Goal: Feedback & Contribution: Contribute content

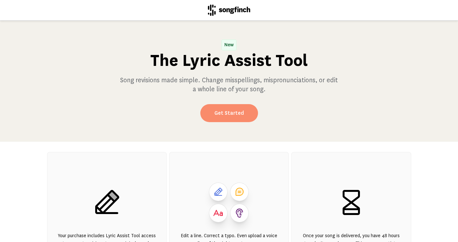
click at [237, 113] on link "Get Started" at bounding box center [229, 113] width 58 height 18
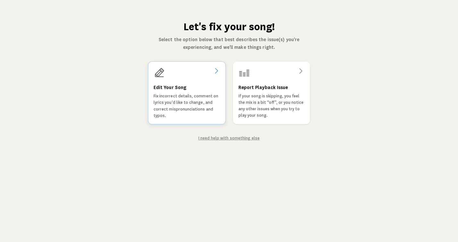
click at [217, 70] on icon at bounding box center [216, 70] width 3 height 5
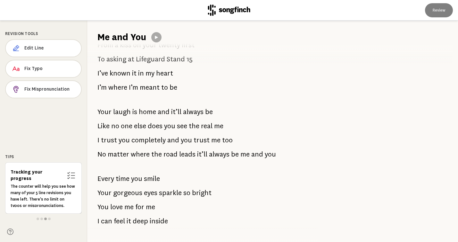
scroll to position [94, 0]
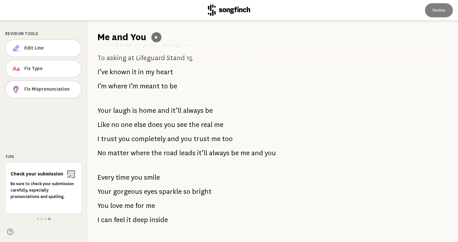
click at [157, 37] on icon at bounding box center [156, 37] width 3 height 3
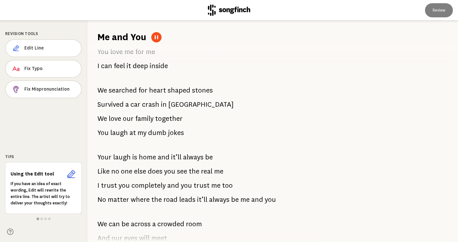
scroll to position [249, 0]
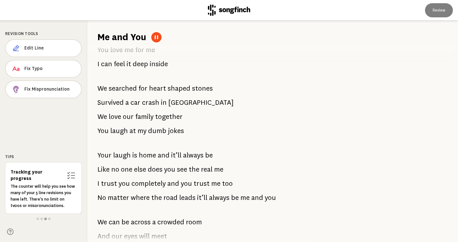
click at [129, 196] on p "No matter where the road leads it’ll always be me and you" at bounding box center [187, 197] width 179 height 13
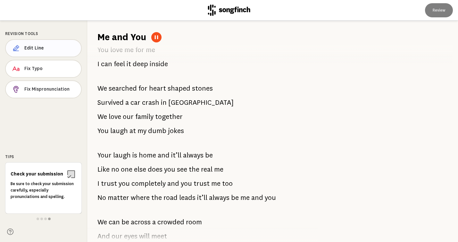
click at [39, 47] on span "Edit Line" at bounding box center [50, 48] width 52 height 6
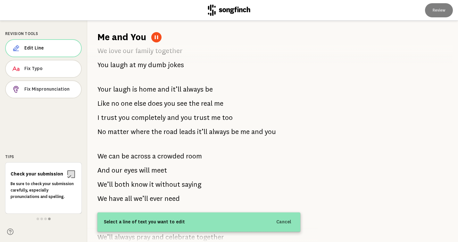
scroll to position [314, 0]
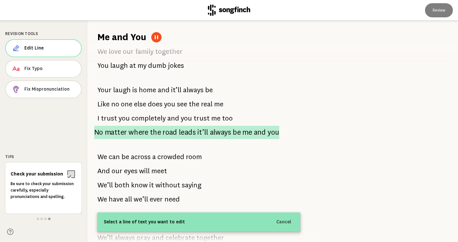
click at [137, 131] on span "where" at bounding box center [139, 131] width 20 height 13
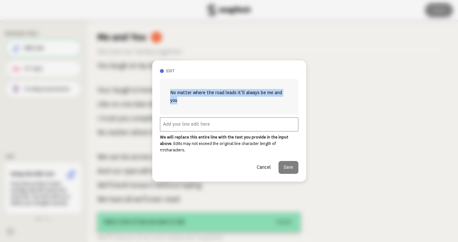
drag, startPoint x: 170, startPoint y: 96, endPoint x: 179, endPoint y: 102, distance: 10.8
click at [179, 102] on span "No matter where the road leads it’ll always be me and you" at bounding box center [229, 96] width 118 height 15
copy span "No matter where the road leads it’ll always be me and you"
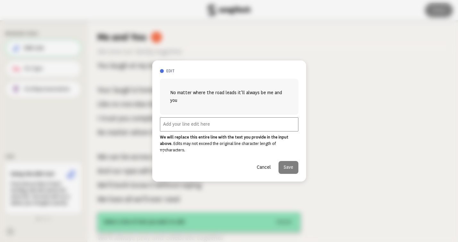
click at [167, 127] on input "text" at bounding box center [229, 124] width 139 height 14
paste input "No matter where the road leads it’ll always be me and you"
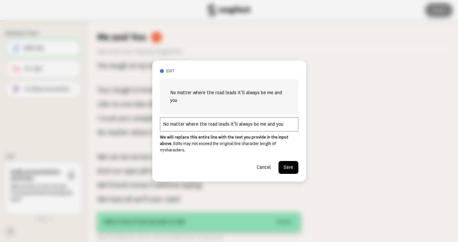
click at [235, 126] on input "No matter where the road leads it’ll always be me and you" at bounding box center [229, 124] width 139 height 14
click at [256, 128] on input "No matter where the road leads it's always be me and you" at bounding box center [229, 124] width 139 height 14
type input "No matter where the road leads it's always me and you"
click at [289, 164] on button "Save" at bounding box center [289, 167] width 20 height 13
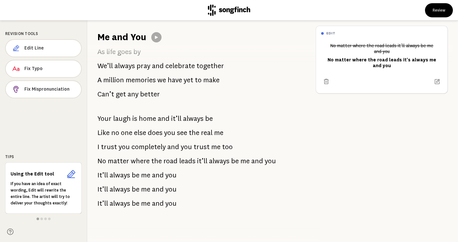
scroll to position [486, 0]
click at [227, 159] on span "always" at bounding box center [219, 160] width 21 height 13
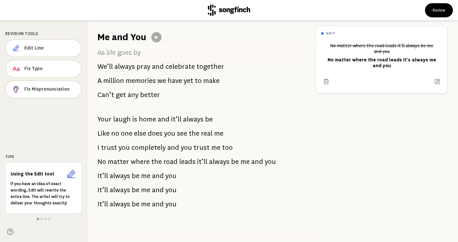
click at [164, 159] on span "road" at bounding box center [171, 161] width 14 height 13
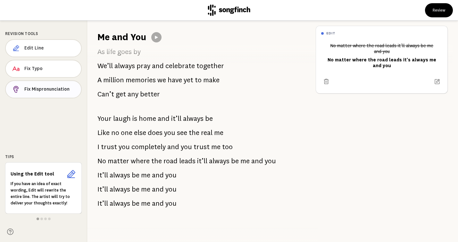
scroll to position [486, 0]
click at [57, 49] on span "Edit Line" at bounding box center [50, 48] width 52 height 6
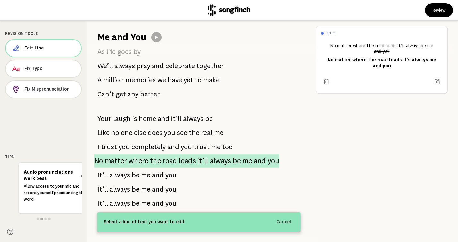
click at [117, 160] on span "matter" at bounding box center [116, 160] width 22 height 13
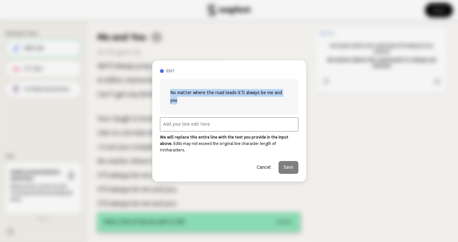
drag, startPoint x: 177, startPoint y: 103, endPoint x: 168, endPoint y: 93, distance: 13.0
click at [168, 93] on div "No matter where the road leads it’ll always be me and you" at bounding box center [229, 97] width 139 height 36
copy span "No matter where the road leads it’ll always be me and you"
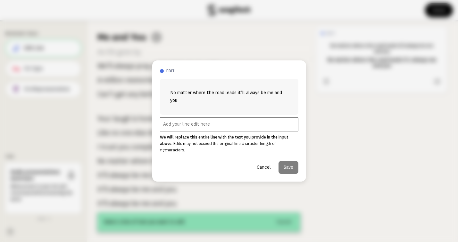
click at [167, 126] on input "text" at bounding box center [229, 124] width 139 height 14
paste input "No matter where the road leads it’ll always be me and you"
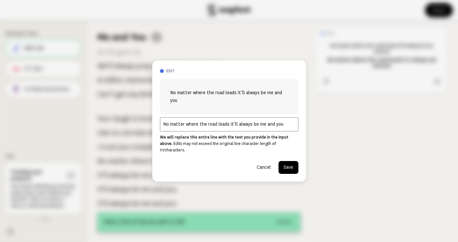
click at [236, 127] on input "No matter where the road leads it’ll always be me and you" at bounding box center [229, 124] width 139 height 14
click at [255, 127] on input "No matter where the road leads it's always be me and you" at bounding box center [229, 124] width 139 height 14
type input "No matter where the road leads it's always... me and you"
click at [287, 164] on button "Save" at bounding box center [289, 167] width 20 height 13
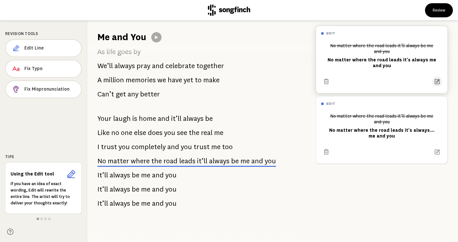
click at [439, 80] on icon at bounding box center [437, 81] width 6 height 6
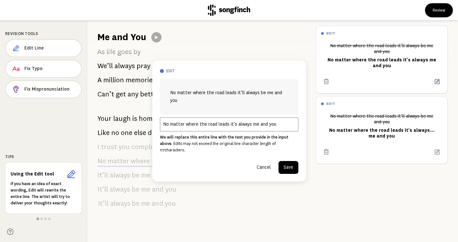
scroll to position [380, 0]
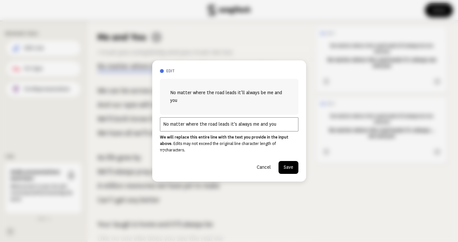
click at [249, 128] on input "No matter where the road leads it's always me and you" at bounding box center [229, 124] width 139 height 14
type input "No matter where the road leads it's always... me and you"
click at [288, 161] on button "Save" at bounding box center [289, 167] width 20 height 13
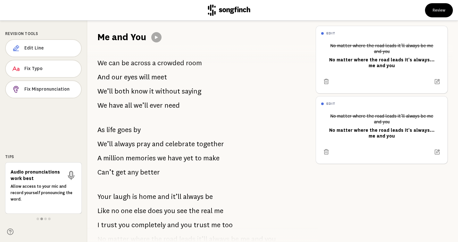
scroll to position [410, 0]
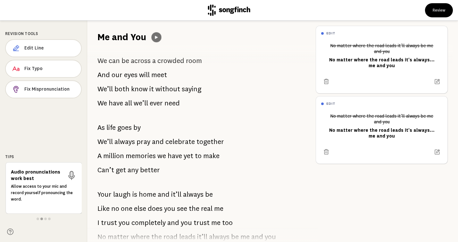
click at [157, 37] on icon at bounding box center [156, 37] width 5 height 5
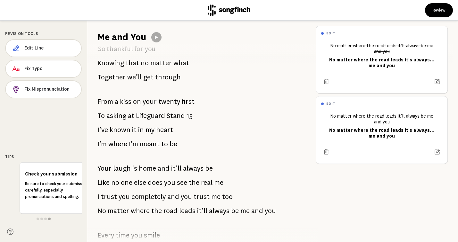
scroll to position [29, 0]
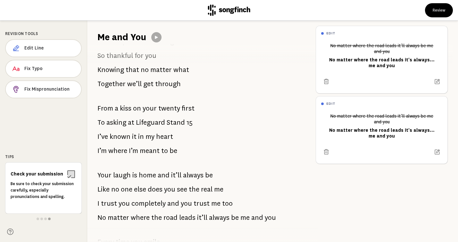
click at [167, 121] on span "Stand" at bounding box center [176, 122] width 18 height 13
click at [64, 47] on span "Edit Line" at bounding box center [50, 48] width 52 height 6
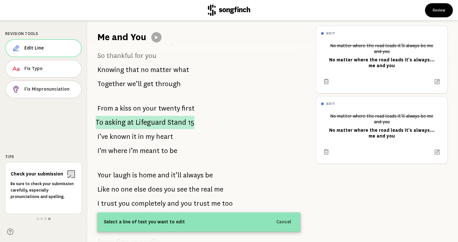
click at [115, 120] on span "asking" at bounding box center [115, 121] width 21 height 13
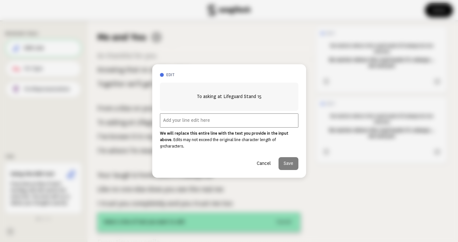
click at [168, 124] on input "text" at bounding box center [229, 120] width 139 height 14
click at [264, 160] on button "Cancel" at bounding box center [264, 163] width 24 height 13
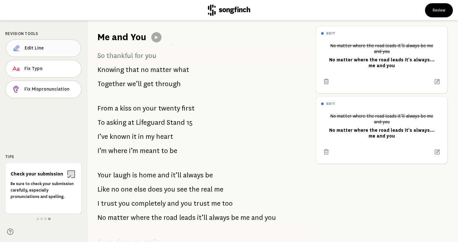
click at [52, 45] on button "Edit Line" at bounding box center [44, 48] width 76 height 18
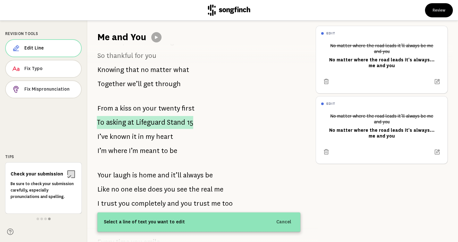
click at [126, 122] on p "To asking at Lifeguard Stand 15" at bounding box center [145, 122] width 97 height 13
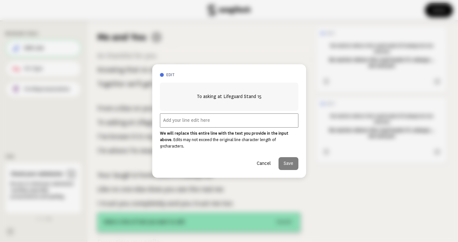
click at [171, 124] on input "text" at bounding box center [229, 120] width 139 height 14
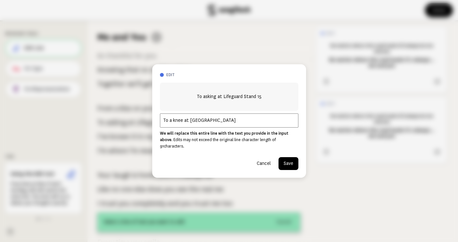
type input "To a knee at [GEOGRAPHIC_DATA]"
click at [286, 159] on button "Save" at bounding box center [289, 163] width 20 height 13
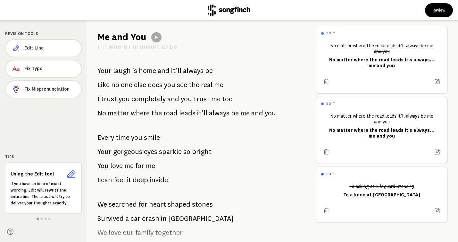
scroll to position [136, 0]
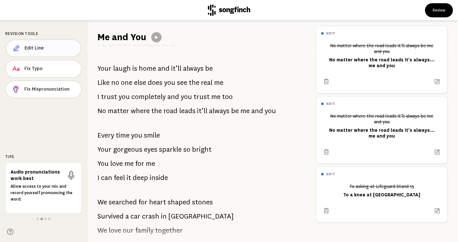
click at [42, 47] on span "Edit Line" at bounding box center [50, 48] width 51 height 6
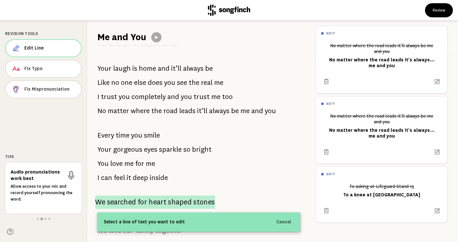
click at [133, 201] on span "searched" at bounding box center [121, 201] width 29 height 13
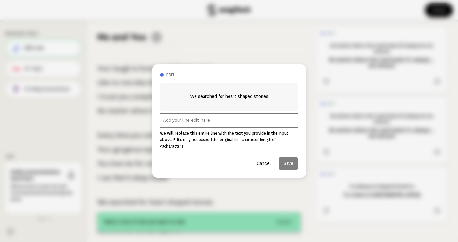
click at [167, 124] on input "text" at bounding box center [229, 120] width 139 height 14
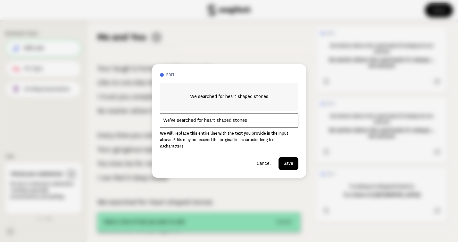
type input "We've searched for heart shaped stones"
click at [289, 158] on button "Save" at bounding box center [289, 163] width 20 height 13
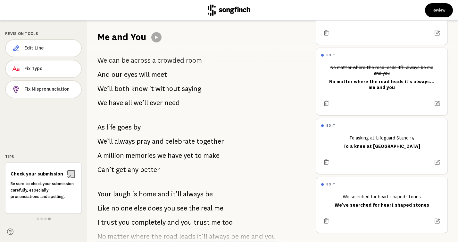
scroll to position [411, 0]
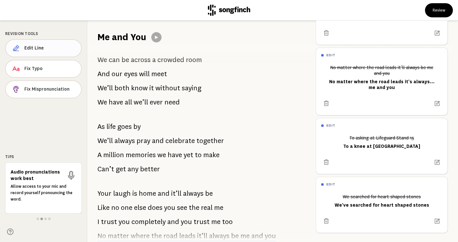
click at [39, 48] on span "Edit Line" at bounding box center [50, 48] width 52 height 6
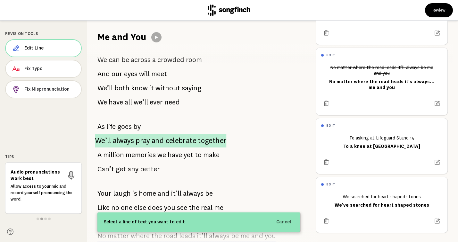
click at [129, 139] on span "always" at bounding box center [123, 140] width 21 height 13
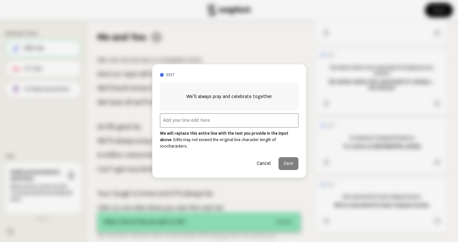
click at [174, 124] on input "text" at bounding box center [229, 120] width 139 height 14
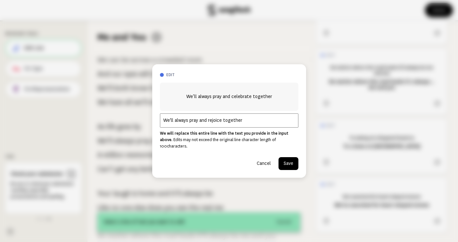
type input "We'll always pray and rejoice together"
click at [288, 160] on button "Save" at bounding box center [289, 163] width 20 height 13
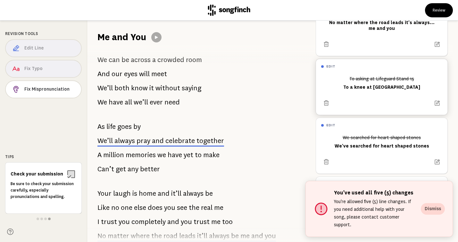
scroll to position [107, 0]
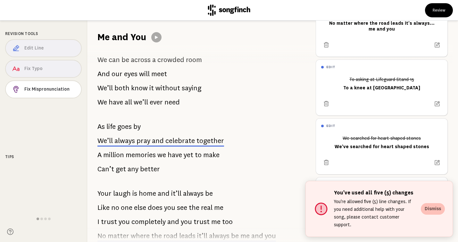
click at [432, 213] on button "Dismiss" at bounding box center [433, 209] width 24 height 12
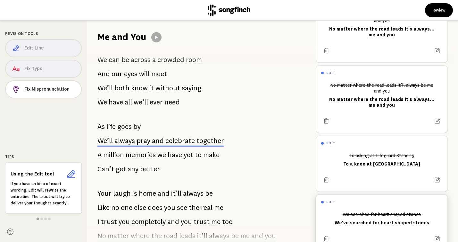
scroll to position [0, 0]
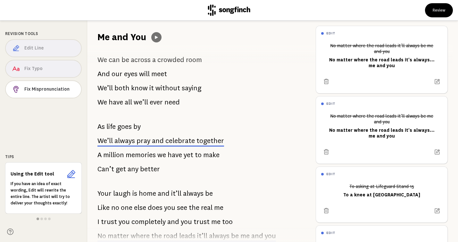
click at [157, 36] on icon at bounding box center [156, 37] width 5 height 5
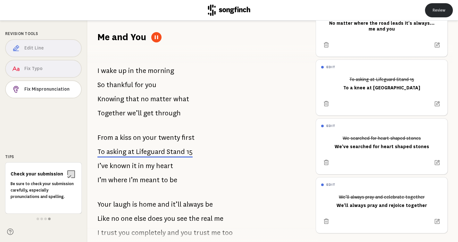
click at [436, 9] on button "Review" at bounding box center [439, 10] width 28 height 14
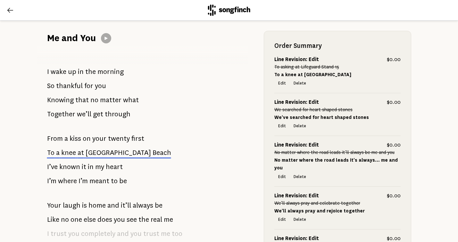
scroll to position [62, 0]
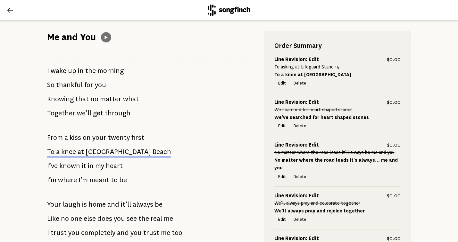
click at [105, 38] on icon at bounding box center [106, 37] width 3 height 3
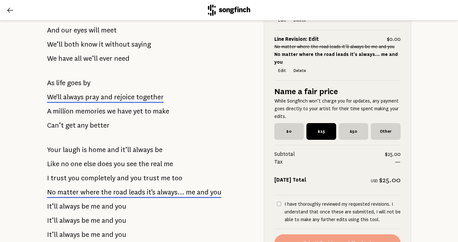
scroll to position [517, 0]
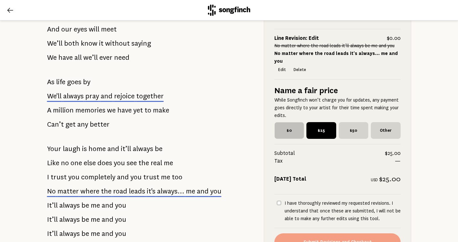
click at [287, 130] on span "$0" at bounding box center [289, 130] width 29 height 16
click at [279, 126] on input "$0" at bounding box center [277, 124] width 4 height 4
radio input "true"
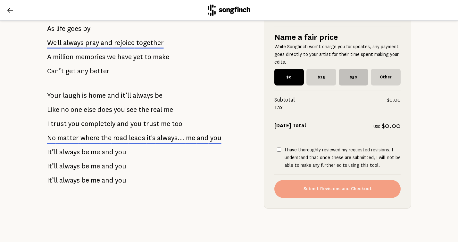
scroll to position [571, 0]
click at [279, 149] on input "I have thoroughly reviewed my requested revisions. I understand that once these…" at bounding box center [279, 149] width 4 height 4
checkbox input "true"
